Goal: Transaction & Acquisition: Subscribe to service/newsletter

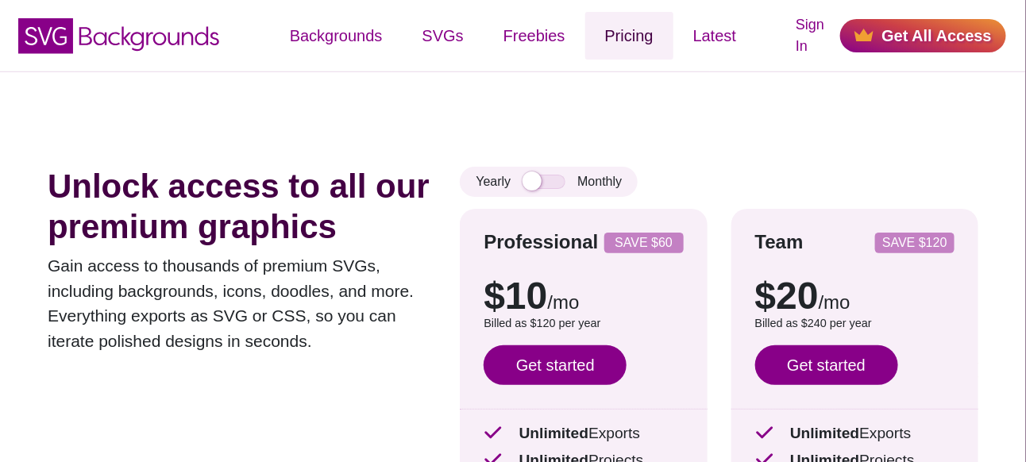
click at [638, 35] on link "Pricing" at bounding box center [629, 36] width 88 height 48
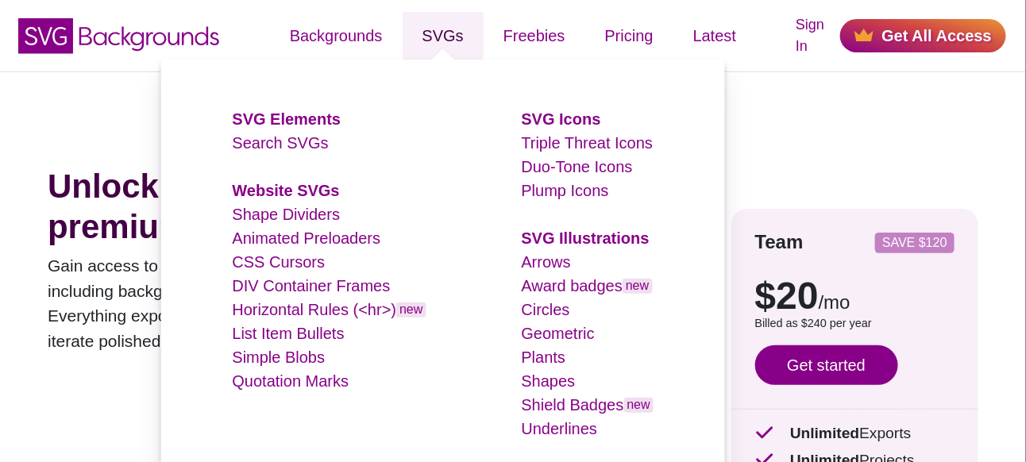
click at [456, 33] on link "SVGs" at bounding box center [442, 36] width 81 height 48
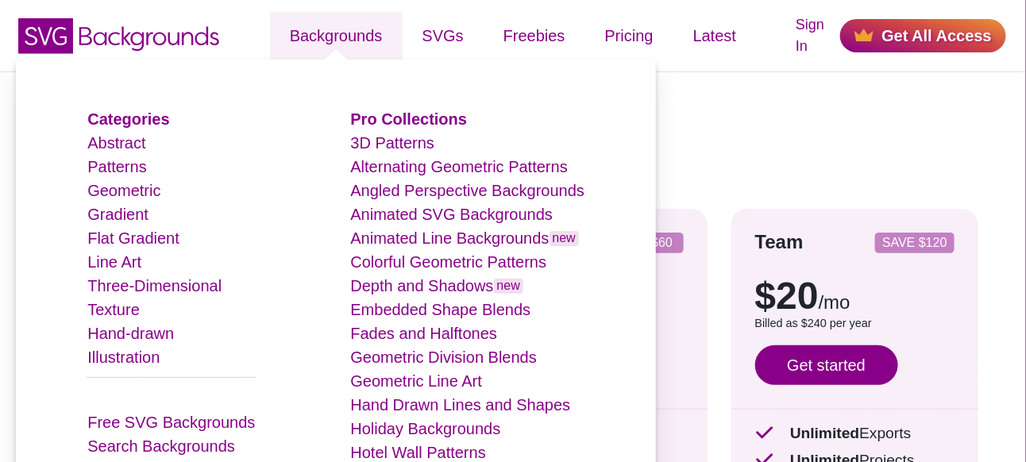
scroll to position [318, 0]
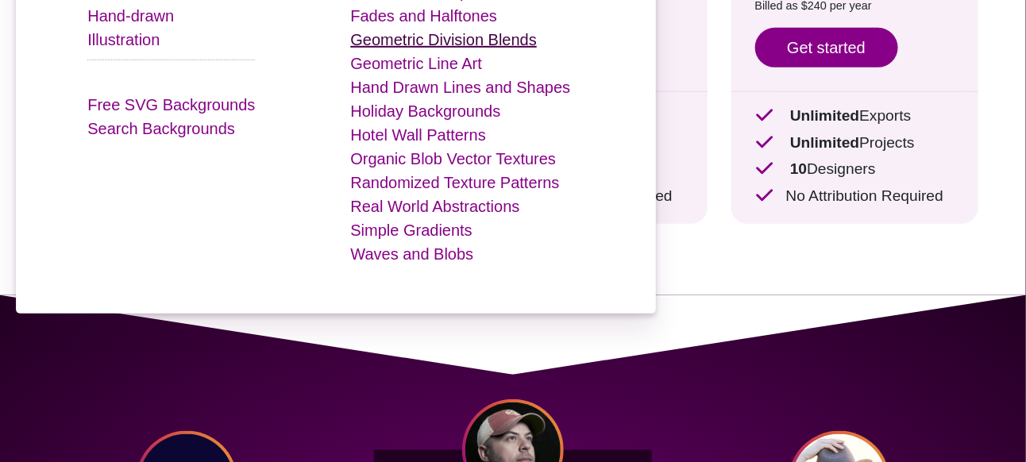
click at [414, 44] on link "Geometric Division Blends" at bounding box center [443, 39] width 187 height 17
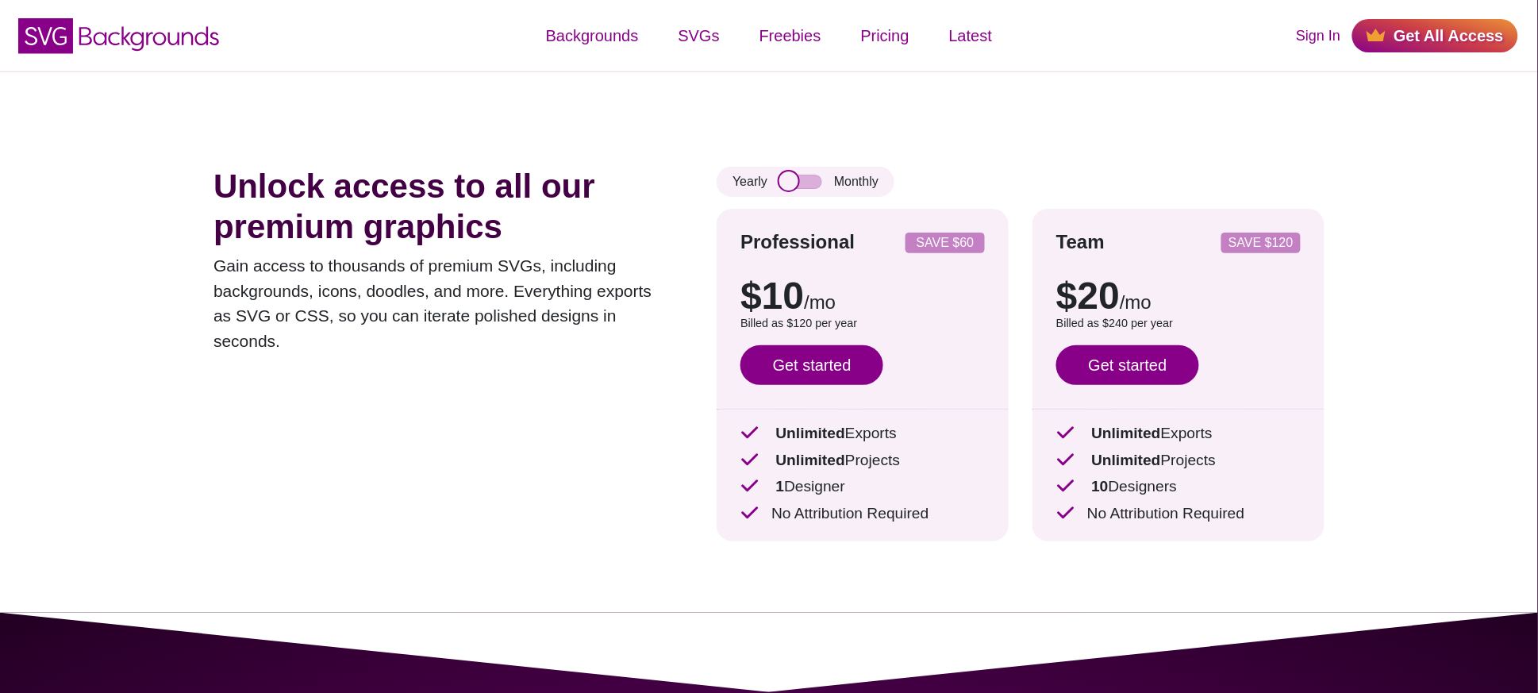
click at [810, 180] on input "checkbox" at bounding box center [801, 182] width 43 height 14
click at [780, 175] on input "checkbox" at bounding box center [801, 182] width 43 height 14
click at [807, 184] on input "checkbox" at bounding box center [801, 182] width 43 height 14
checkbox input "true"
